Goal: Use online tool/utility: Use online tool/utility

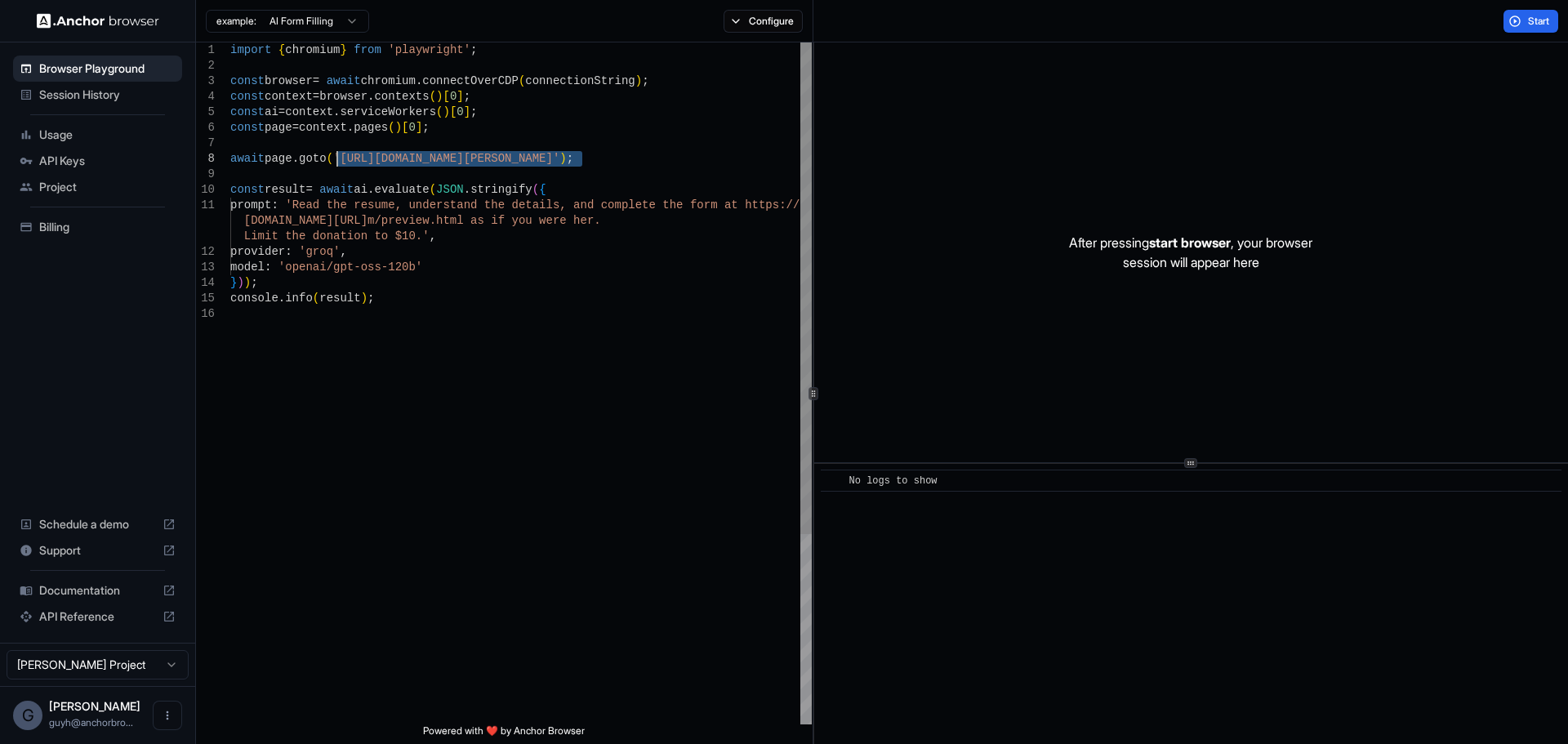
drag, startPoint x: 581, startPoint y: 158, endPoint x: 336, endPoint y: 158, distance: 245.0
click at [336, 158] on div "import { chromium } from 'playwright' ; const browser = await chromium . connec…" at bounding box center [521, 515] width 581 height 946
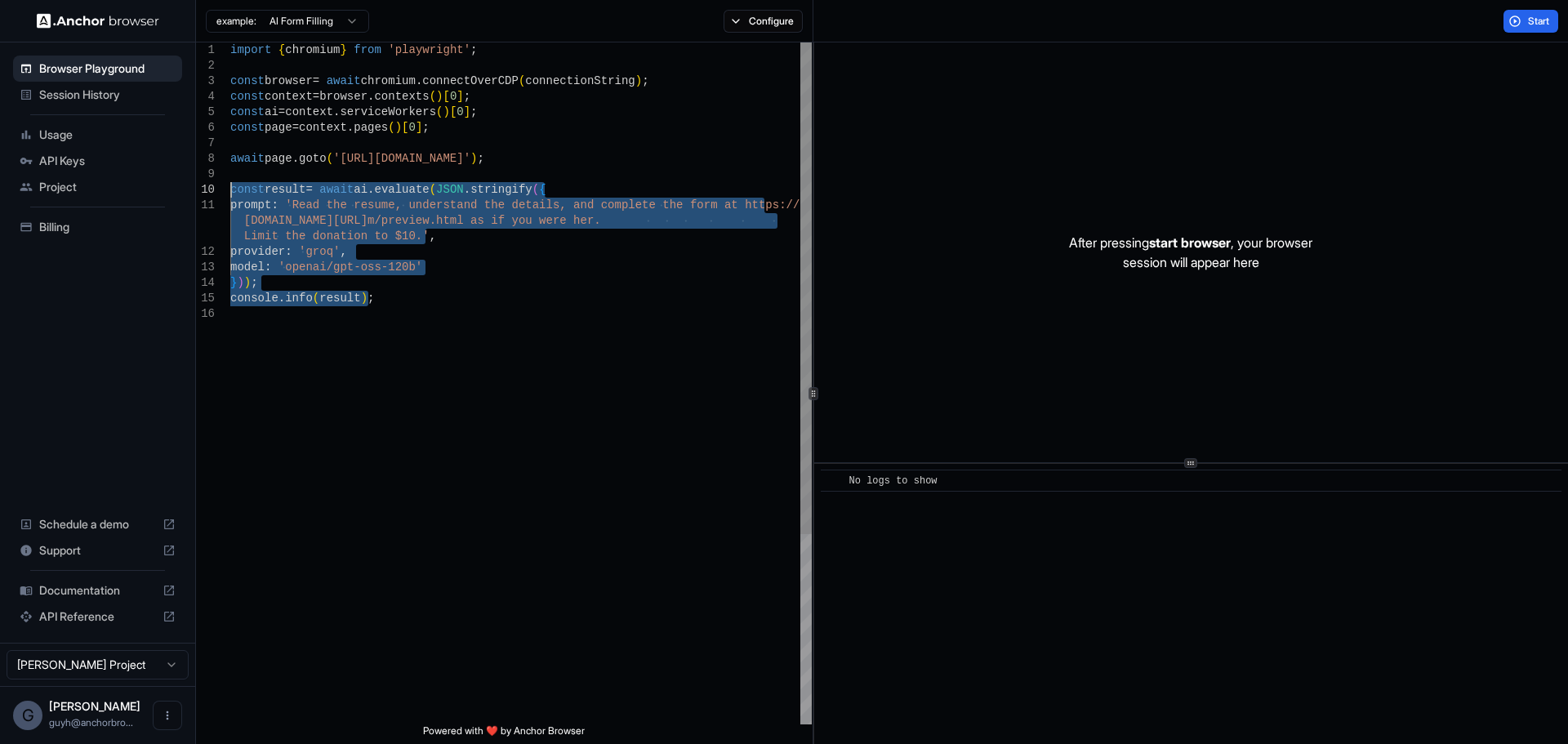
drag, startPoint x: 386, startPoint y: 417, endPoint x: 164, endPoint y: 180, distance: 324.7
click at [230, 180] on div "import { chromium } from 'playwright' ; const browser = await chromium . connec…" at bounding box center [521, 515] width 581 height 946
type textarea "**********"
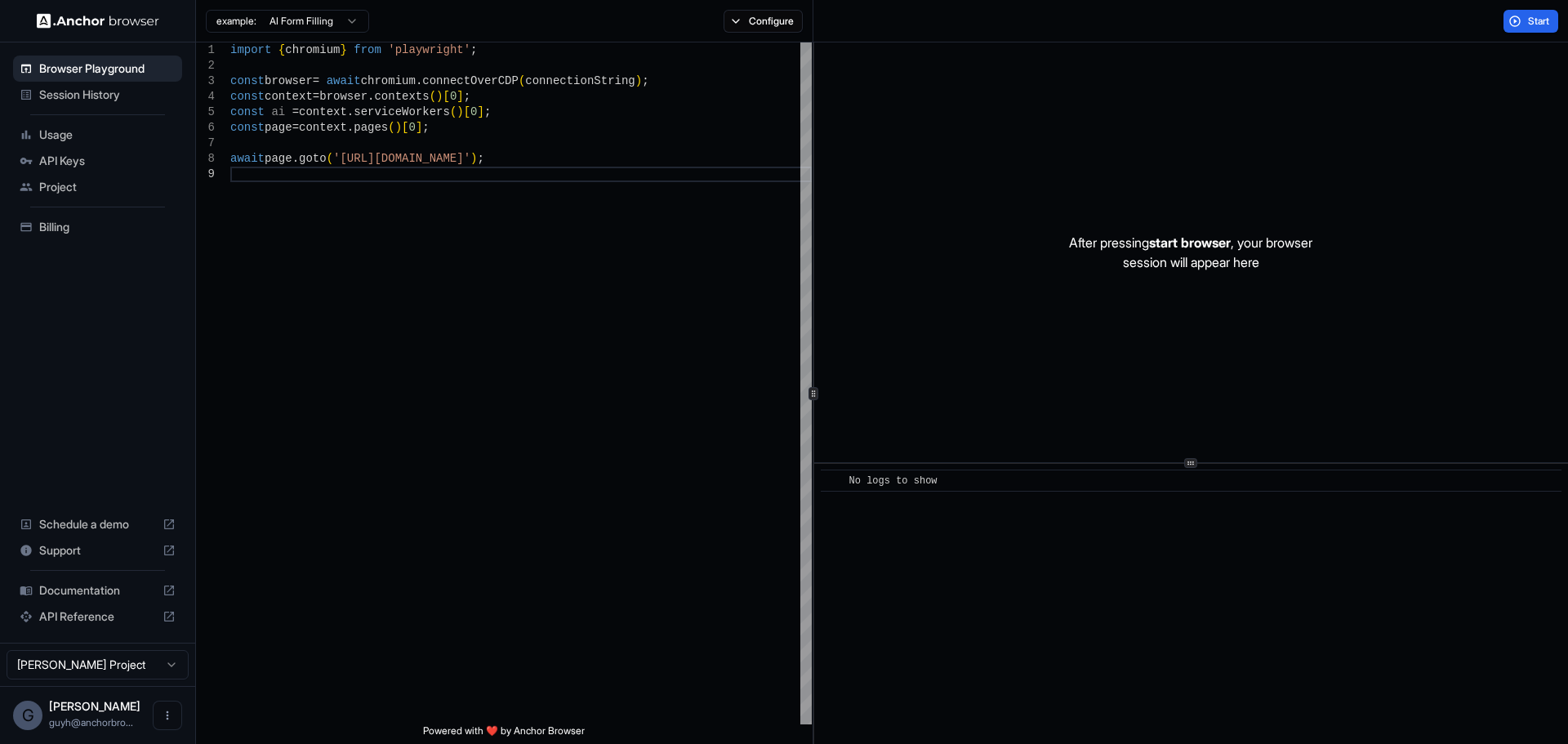
click at [1533, 13] on button "Start" at bounding box center [1531, 21] width 55 height 23
